Goal: Transaction & Acquisition: Purchase product/service

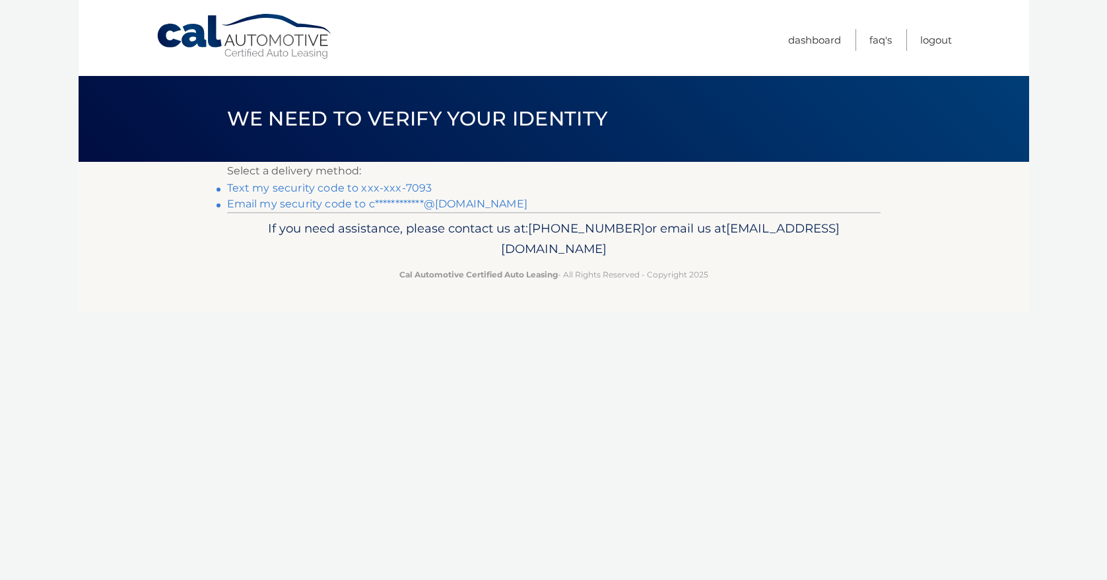
click at [409, 191] on link "Text my security code to xxx-xxx-7093" at bounding box center [329, 188] width 205 height 13
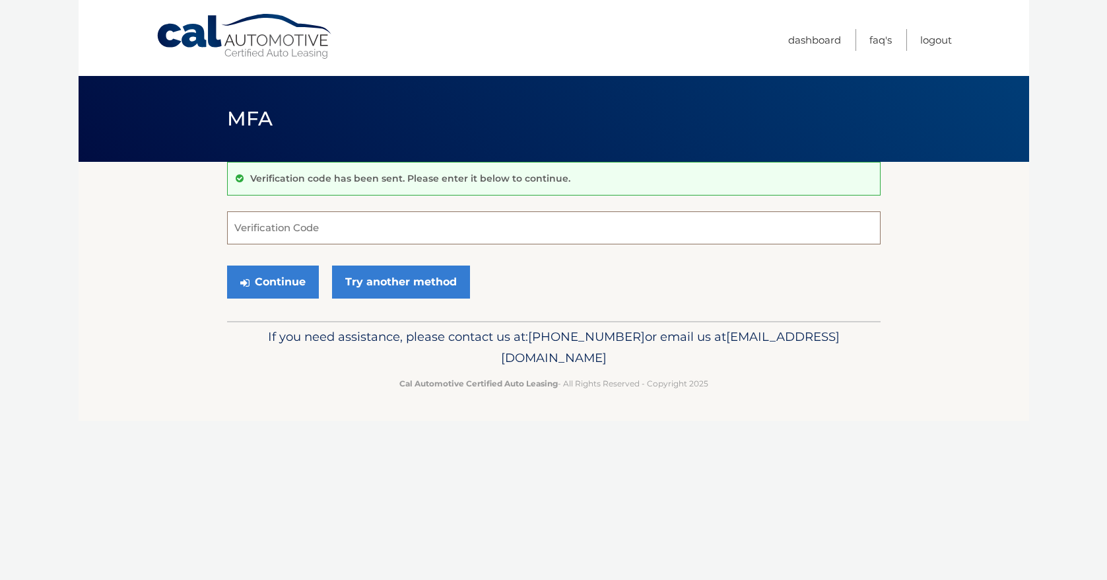
click at [341, 228] on input "Verification Code" at bounding box center [554, 227] width 654 height 33
type input "931715"
click at [281, 287] on button "Continue" at bounding box center [273, 281] width 92 height 33
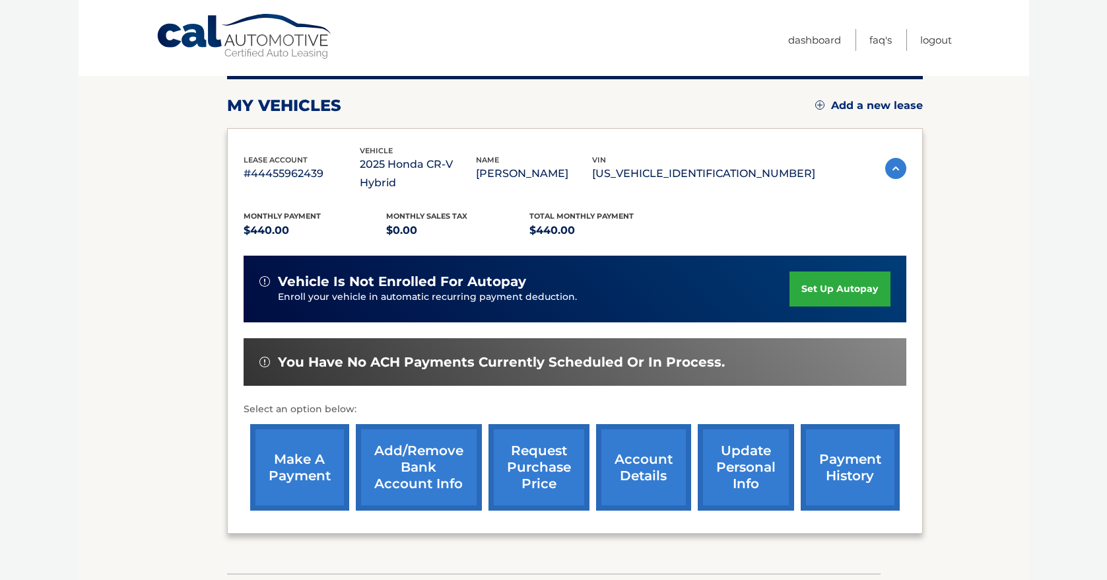
scroll to position [220, 0]
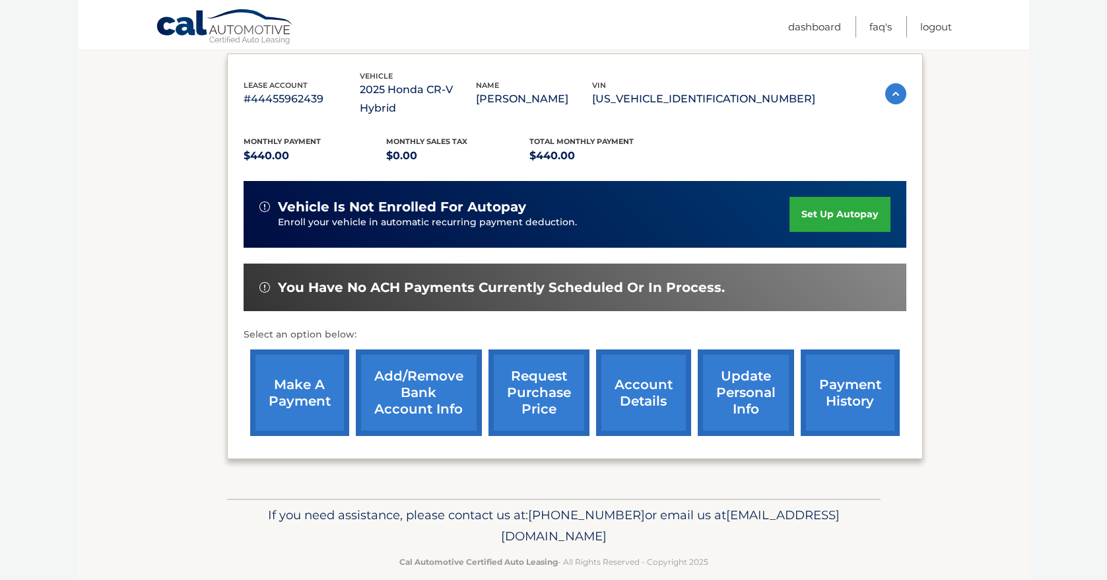
click at [308, 376] on link "make a payment" at bounding box center [299, 392] width 99 height 86
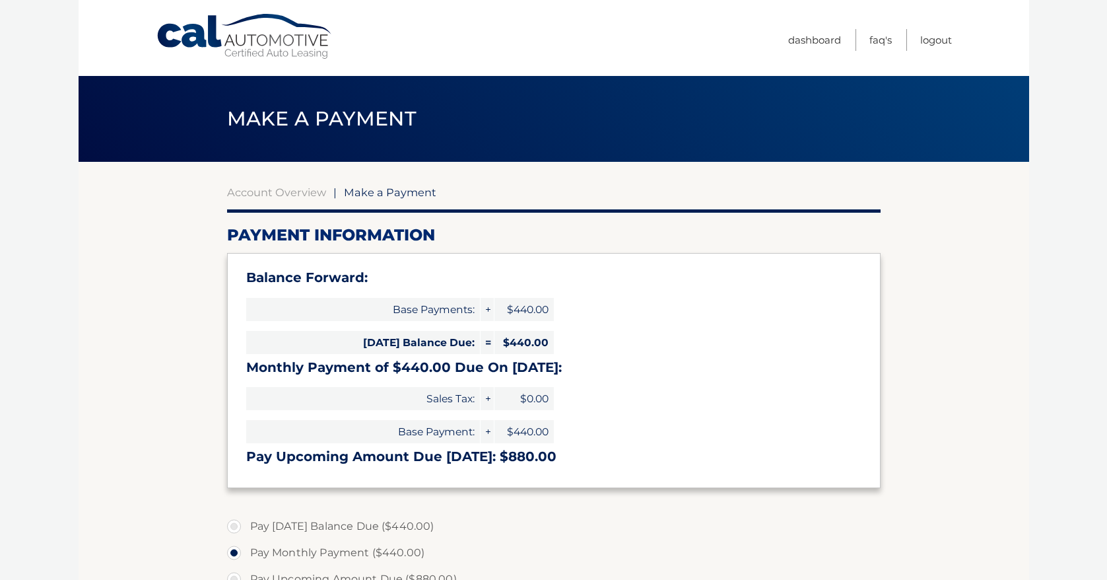
select select "MmVkMjYwN2QtZDYzMS00ZjAyLWFhZGYtNjhmNWE0NDYyZmQ0"
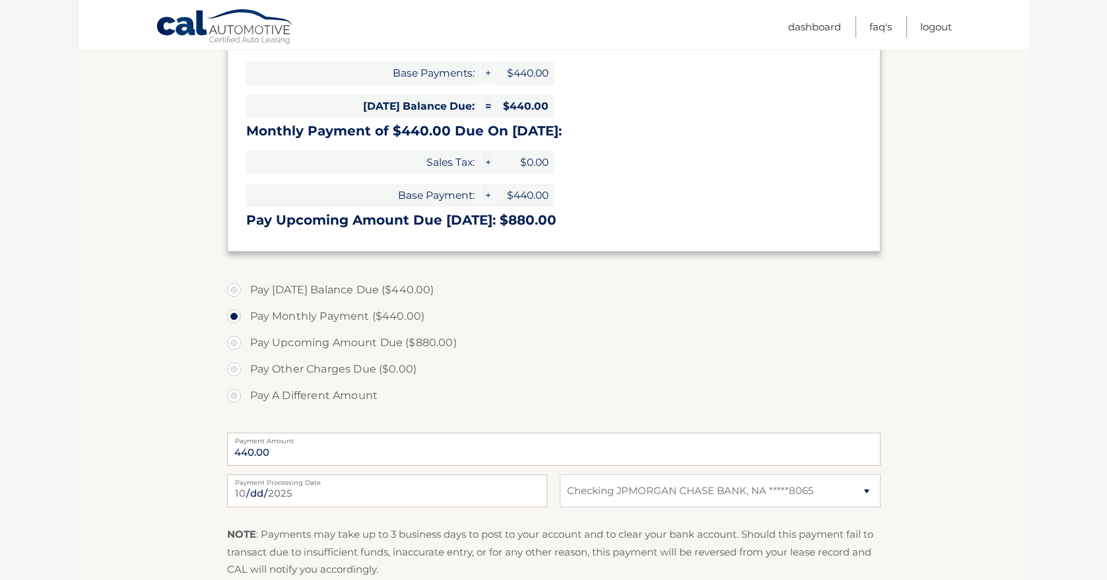
scroll to position [235, 0]
click at [238, 317] on label "Pay Monthly Payment ($440.00)" at bounding box center [554, 317] width 654 height 26
click at [238, 317] on input "Pay Monthly Payment ($440.00)" at bounding box center [238, 314] width 13 height 21
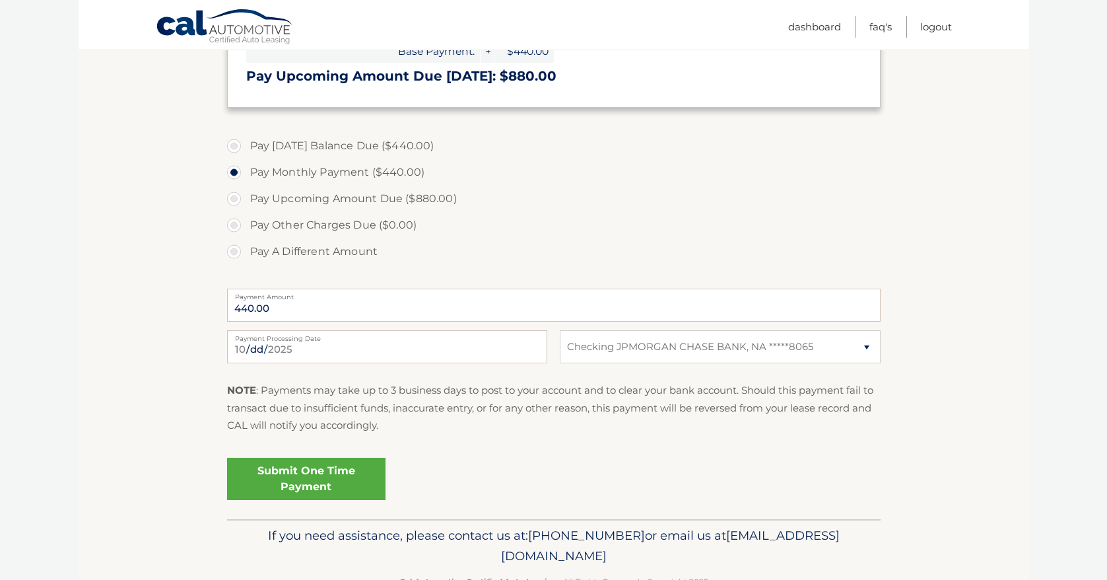
scroll to position [397, 0]
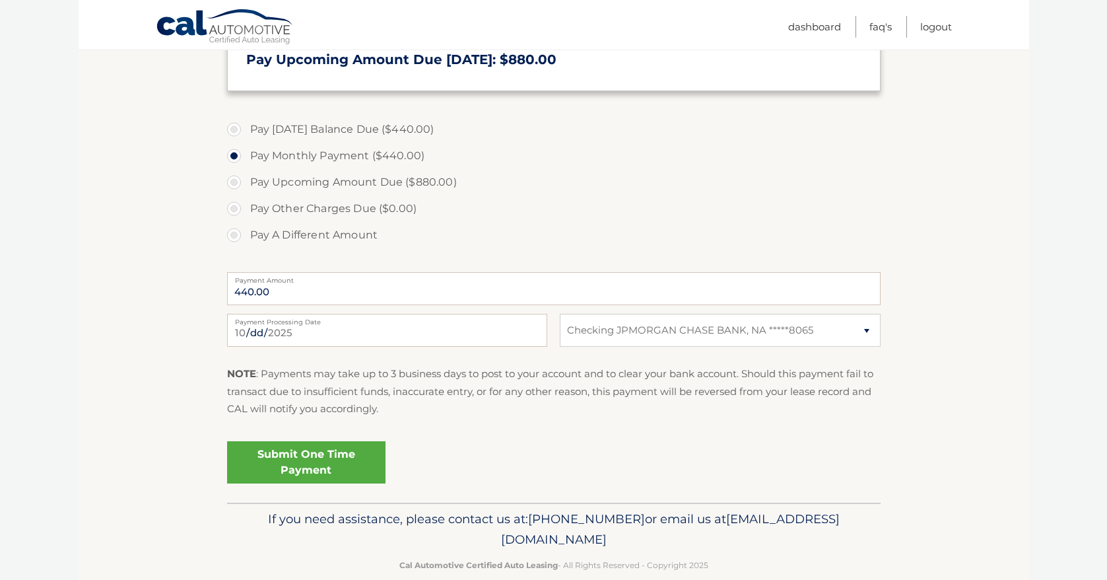
click at [293, 460] on link "Submit One Time Payment" at bounding box center [306, 462] width 158 height 42
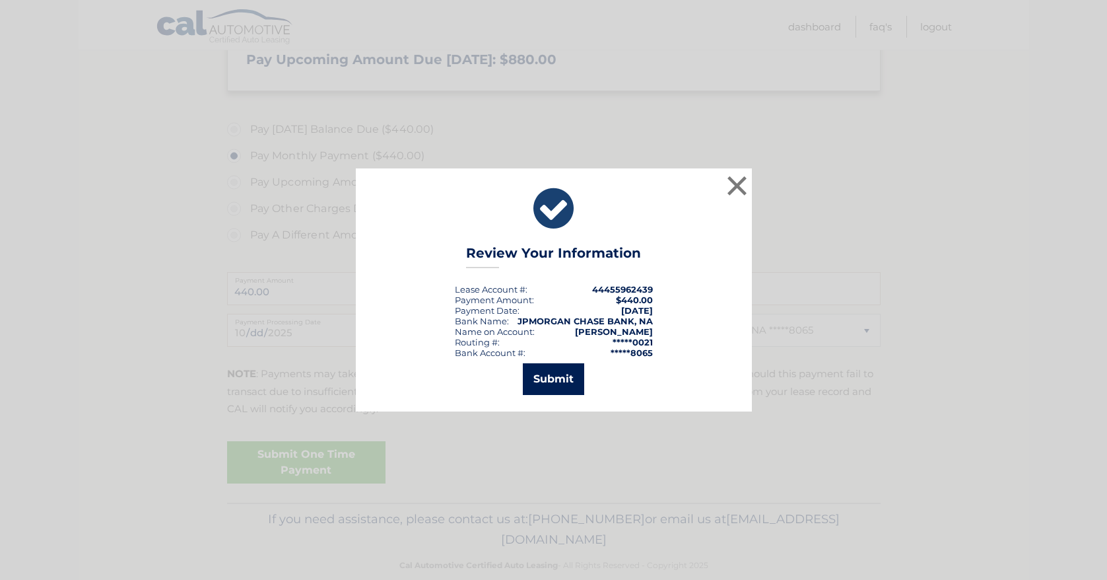
click at [555, 385] on button "Submit" at bounding box center [553, 379] width 61 height 32
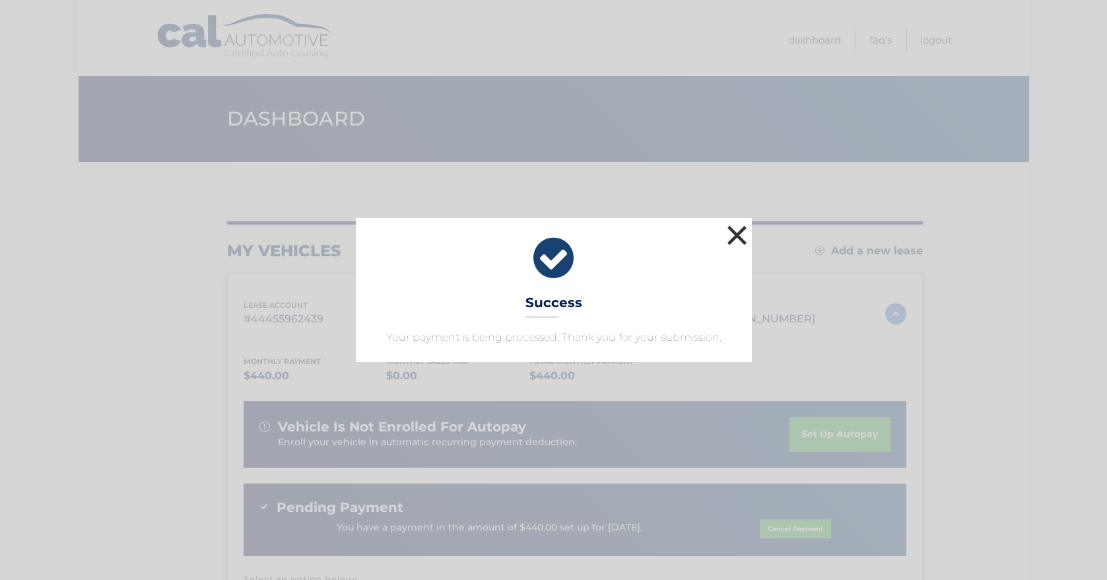
click at [739, 233] on button "×" at bounding box center [737, 235] width 26 height 26
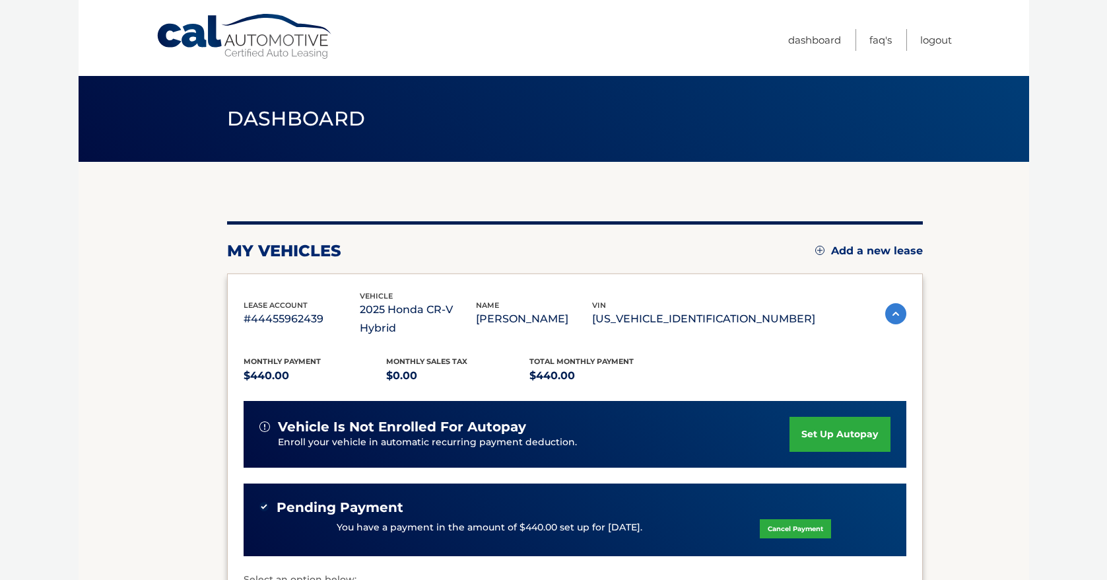
click at [815, 249] on img at bounding box center [819, 250] width 9 height 9
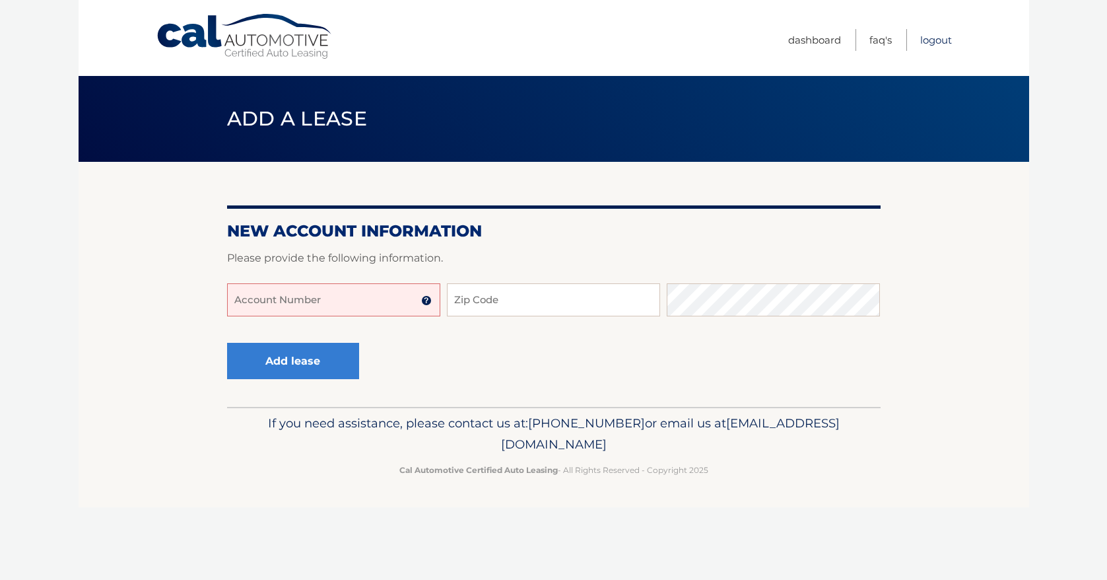
click at [935, 36] on link "Logout" at bounding box center [936, 40] width 32 height 22
